Goal: Check status: Check status

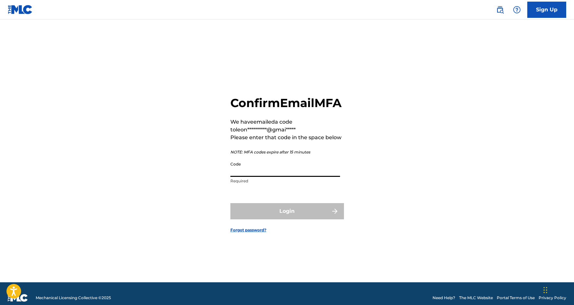
click at [252, 177] on input "Code" at bounding box center [285, 167] width 110 height 18
paste input "024279"
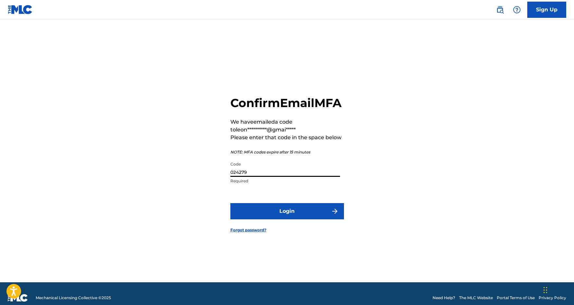
type input "024279"
click at [287, 218] on button "Login" at bounding box center [287, 211] width 114 height 16
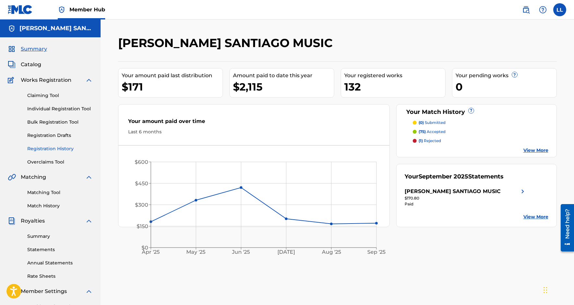
click at [70, 149] on link "Registration History" at bounding box center [60, 148] width 66 height 7
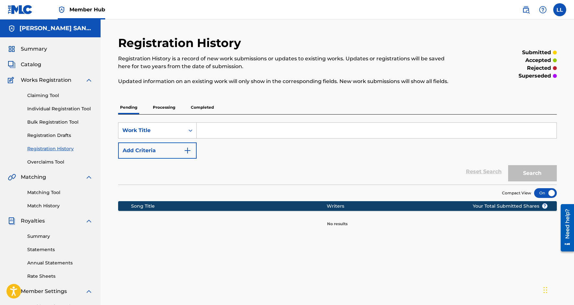
click at [159, 109] on p "Processing" at bounding box center [164, 108] width 26 height 14
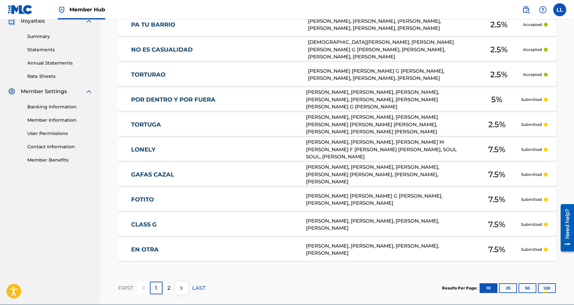
scroll to position [197, 0]
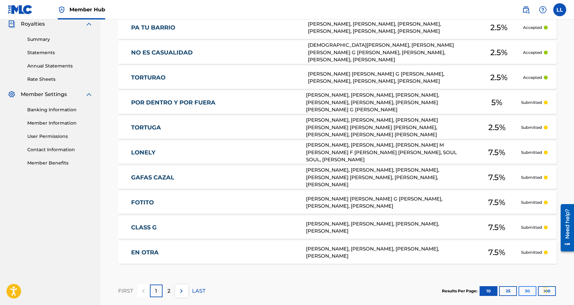
click at [526, 294] on button "50" at bounding box center [527, 291] width 18 height 10
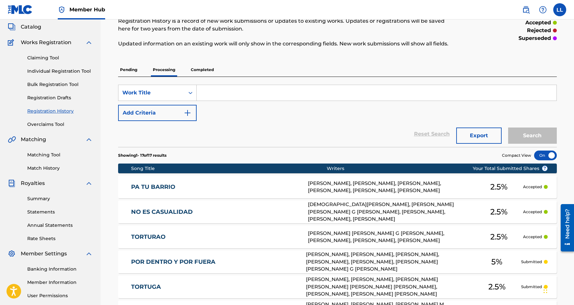
scroll to position [3, 0]
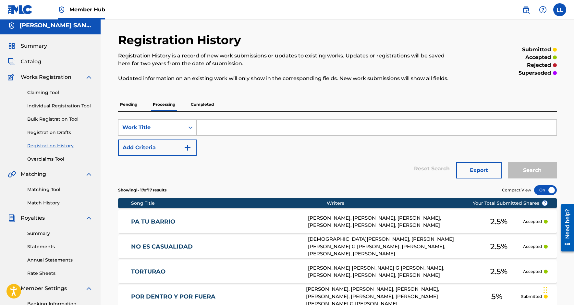
click at [72, 102] on div "Claiming Tool Individual Registration Tool Bulk Registration Tool Registration …" at bounding box center [50, 121] width 85 height 81
click at [214, 102] on p "Completed" at bounding box center [202, 105] width 27 height 14
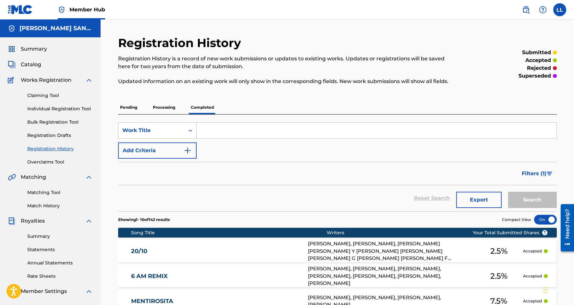
click at [129, 105] on p "Pending" at bounding box center [128, 108] width 21 height 14
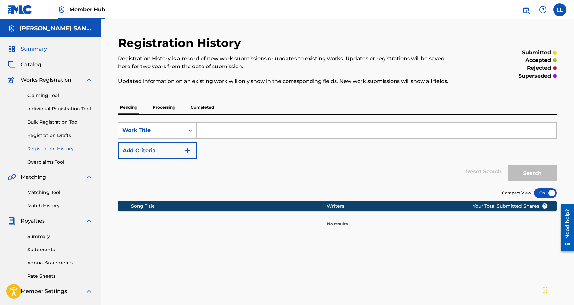
click at [37, 53] on span "Summary" at bounding box center [34, 49] width 26 height 8
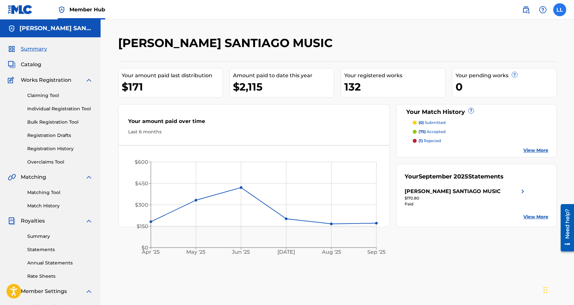
click at [558, 6] on label at bounding box center [559, 9] width 13 height 13
click at [560, 10] on input "LL [PERSON_NAME] [EMAIL_ADDRESS][DOMAIN_NAME] Notification Preferences Profile …" at bounding box center [560, 10] width 0 height 0
click at [498, 89] on p "Log out" at bounding box center [496, 92] width 15 height 6
click at [560, 10] on input "LL [PERSON_NAME] [EMAIL_ADDRESS][DOMAIN_NAME] Notification Preferences Profile …" at bounding box center [560, 10] width 0 height 0
